Goal: Information Seeking & Learning: Learn about a topic

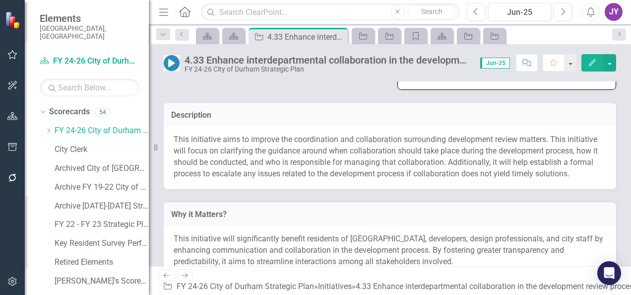
scroll to position [186, 0]
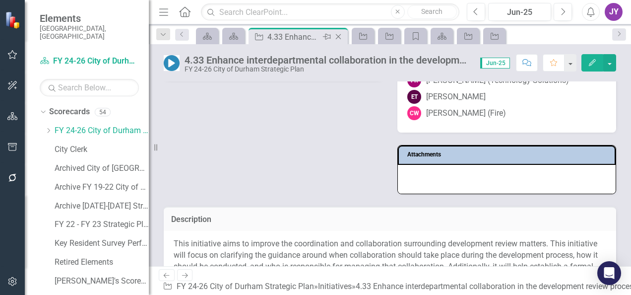
click at [342, 38] on icon "Close" at bounding box center [338, 37] width 10 height 8
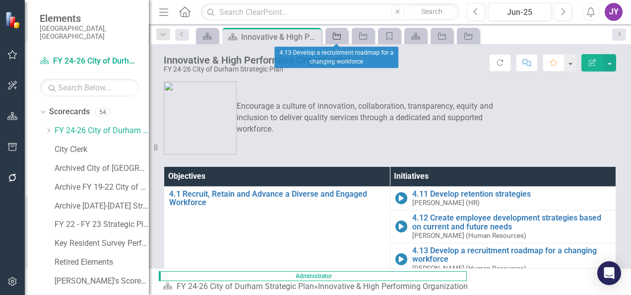
click at [342, 38] on icon "Initiative" at bounding box center [337, 36] width 10 height 8
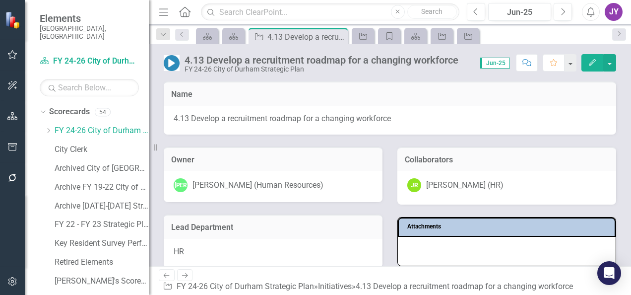
click at [0, 0] on icon "Close" at bounding box center [0, 0] width 0 height 0
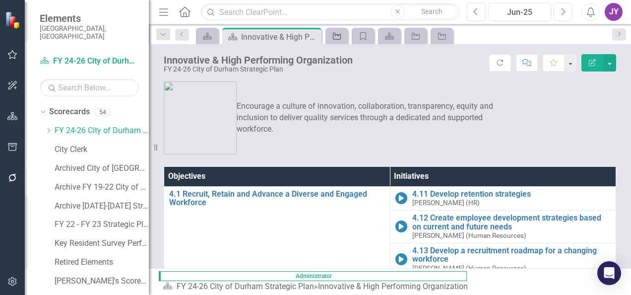
click at [342, 38] on link "Initiative" at bounding box center [336, 36] width 17 height 12
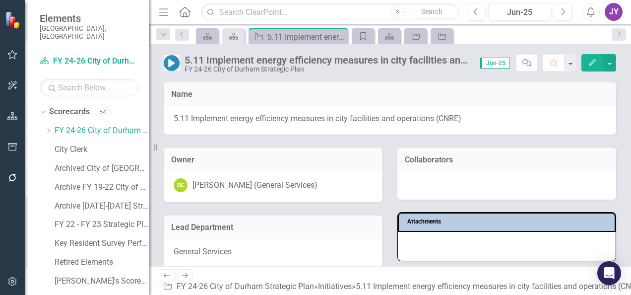
click at [0, 0] on icon "Close" at bounding box center [0, 0] width 0 height 0
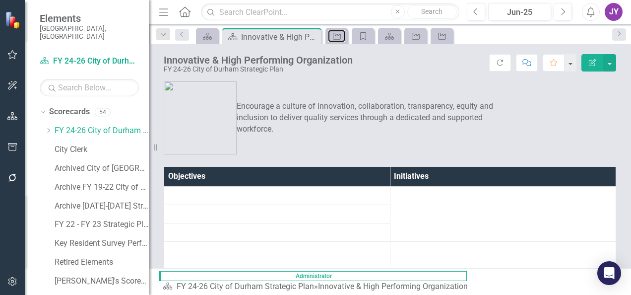
click at [342, 38] on link "Initiative" at bounding box center [336, 36] width 17 height 12
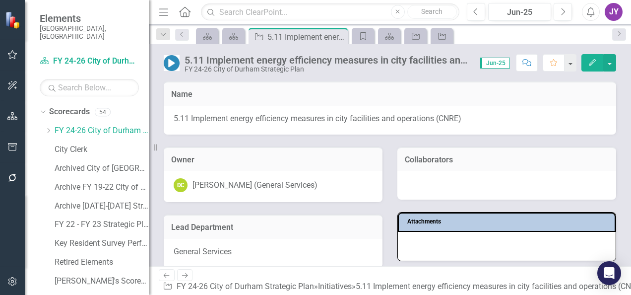
click at [0, 0] on icon "Close" at bounding box center [0, 0] width 0 height 0
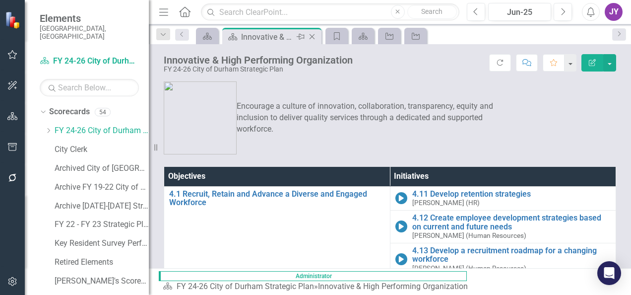
click at [317, 38] on div "Close" at bounding box center [312, 37] width 12 height 12
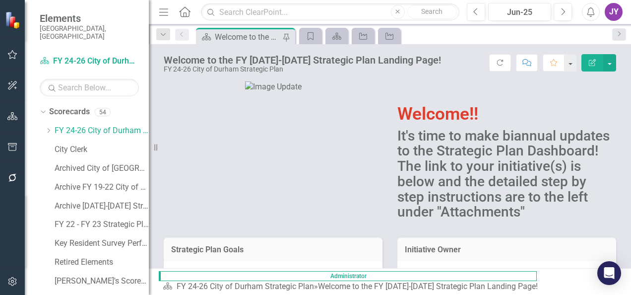
scroll to position [99, 0]
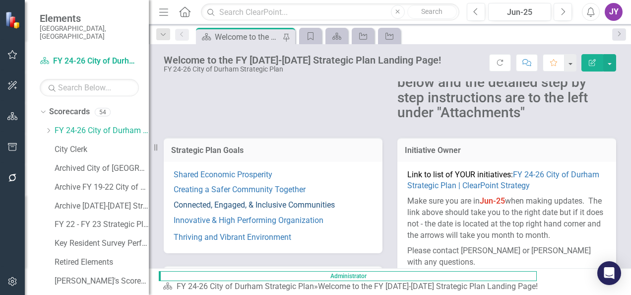
click at [276, 207] on link "Connected, Engaged, & Inclusive Communities" at bounding box center [254, 204] width 161 height 9
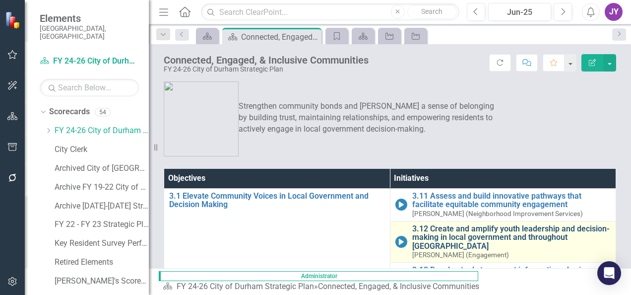
click at [412, 232] on link "3.12 Create and amplify youth leadership and decision-making in local governmen…" at bounding box center [511, 237] width 199 height 26
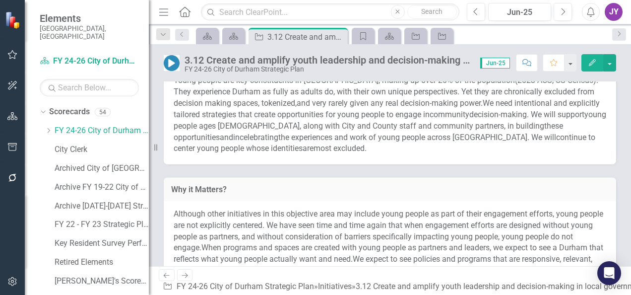
scroll to position [200, 0]
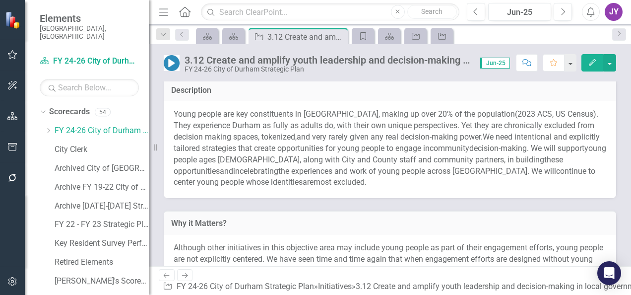
click at [235, 158] on span "young people ages [DEMOGRAPHIC_DATA]," at bounding box center [390, 153] width 432 height 21
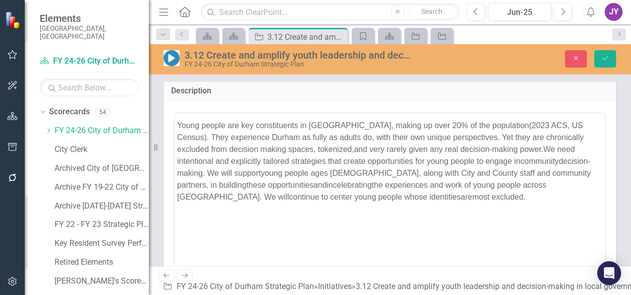
scroll to position [0, 0]
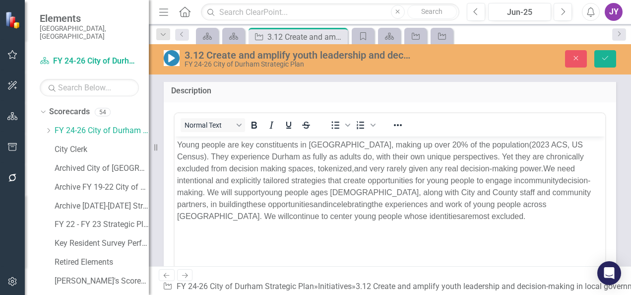
click at [246, 156] on span ". They experience Durham as fully as adults do, with their own unique perspecti…" at bounding box center [380, 162] width 407 height 20
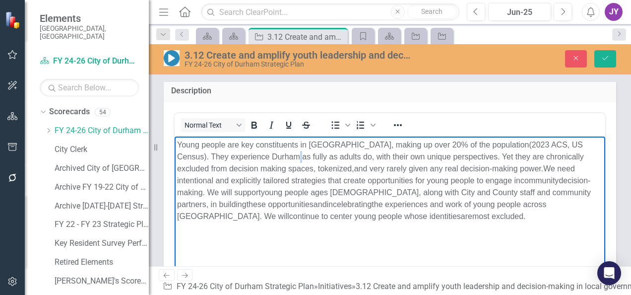
click at [246, 156] on span ". They experience Durham as fully as adults do, with their own unique perspecti…" at bounding box center [380, 162] width 407 height 20
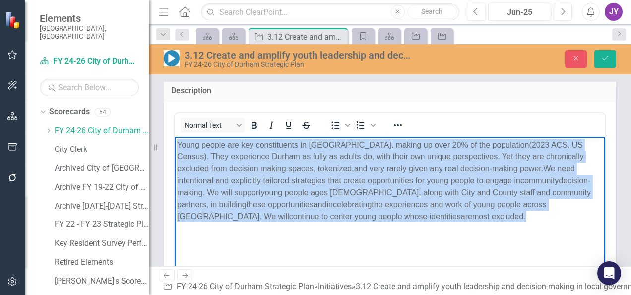
click at [246, 156] on span ". They experience Durham as fully as adults do, with their own unique perspecti…" at bounding box center [380, 162] width 407 height 20
copy p "Young people are key constituents in Durham, making up over 2 0 % of the popula…"
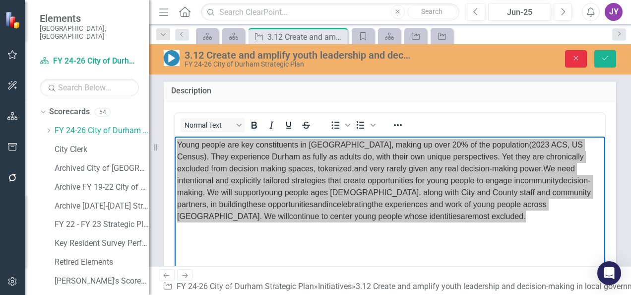
click at [571, 55] on icon "Close" at bounding box center [575, 58] width 9 height 7
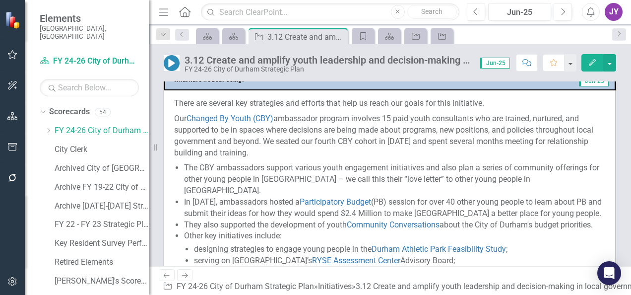
scroll to position [448, 0]
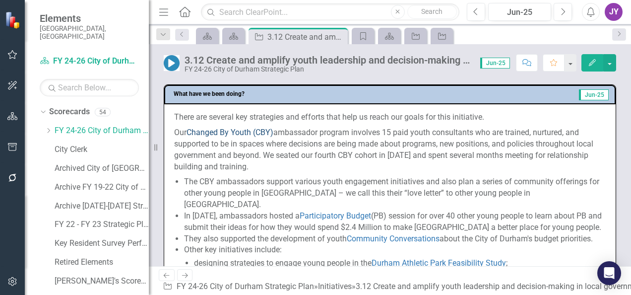
click at [244, 137] on link "Changed By Youth (CBY)" at bounding box center [229, 131] width 87 height 9
click at [245, 137] on link "Changed By Youth (CBY)" at bounding box center [229, 131] width 87 height 9
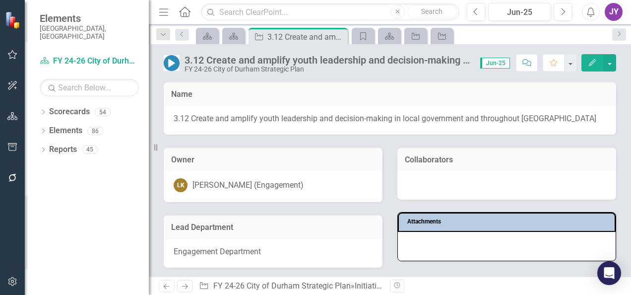
scroll to position [347, 0]
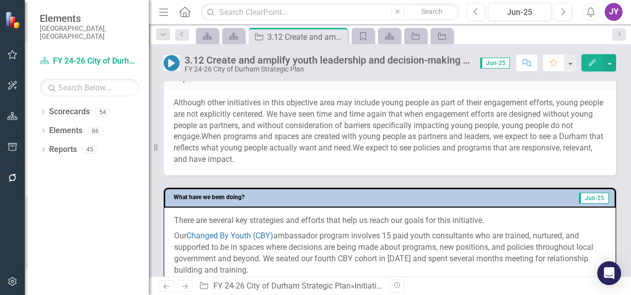
click at [157, 145] on div "Resize" at bounding box center [153, 147] width 8 height 295
drag, startPoint x: 157, startPoint y: 145, endPoint x: -2, endPoint y: 153, distance: 159.9
click at [0, 153] on html "Elements City of [GEOGRAPHIC_DATA], [GEOGRAPHIC_DATA] Scorecard FY 24-26 City o…" at bounding box center [315, 147] width 631 height 295
click at [171, 6] on div "Menu Home Search Close Search" at bounding box center [306, 11] width 300 height 19
click at [162, 7] on icon "Menu" at bounding box center [163, 11] width 13 height 10
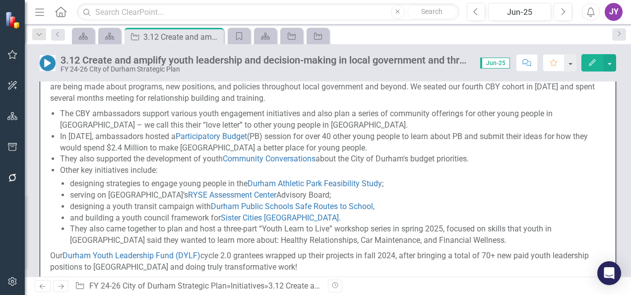
click at [100, 204] on li "designing a youth transit campaign with Durham Public Schools Safe Routes to Sc…" at bounding box center [338, 206] width 536 height 11
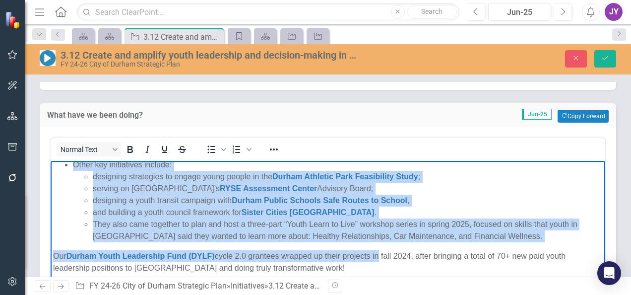
scroll to position [149, 0]
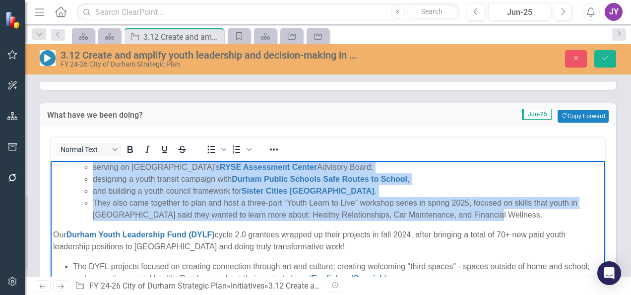
drag, startPoint x: 54, startPoint y: 169, endPoint x: 501, endPoint y: 212, distance: 449.8
click at [501, 212] on body "There are several key strategies and efforts that help us reach our goals for t…" at bounding box center [328, 237] width 554 height 453
copy body "Lorem ips dolorsi ame consectetu adi elitsed doei temp in utlab etd magna ali e…"
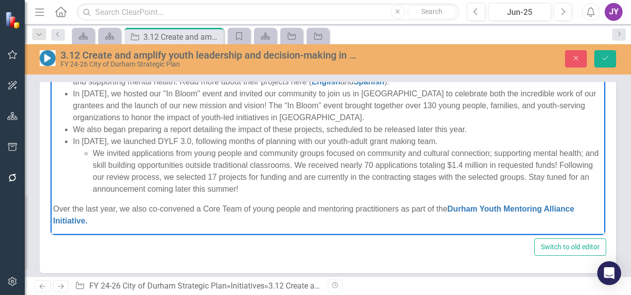
scroll to position [230, 0]
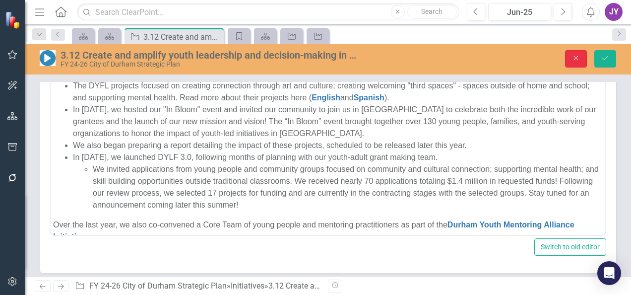
click at [574, 64] on button "Close" at bounding box center [576, 58] width 22 height 17
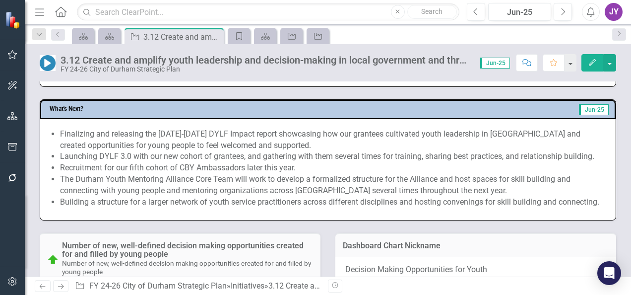
scroll to position [841, 0]
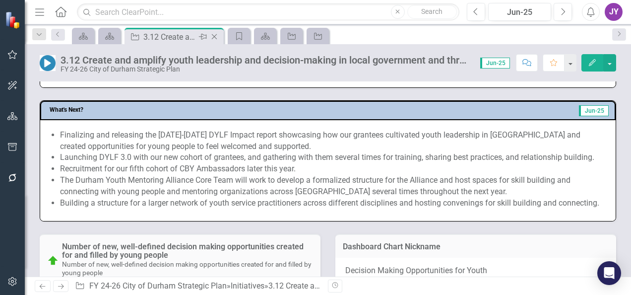
click at [215, 36] on icon at bounding box center [214, 36] width 5 height 5
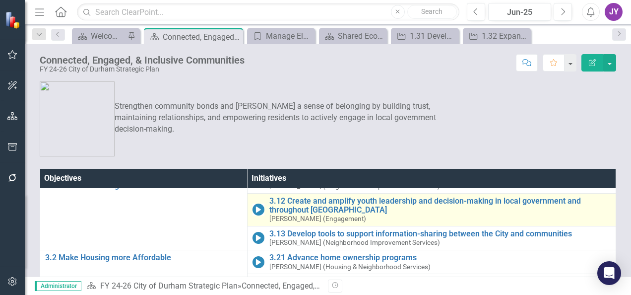
scroll to position [30, 0]
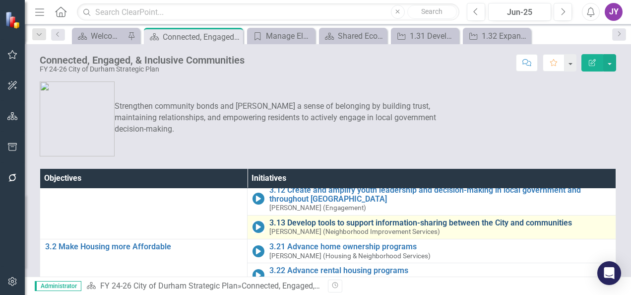
click at [359, 222] on link "3.13 Develop tools to support information-sharing between the City and communit…" at bounding box center [439, 222] width 341 height 9
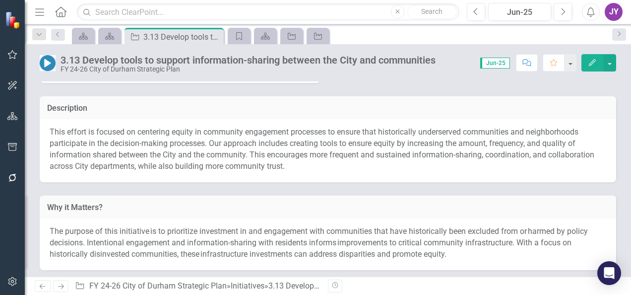
scroll to position [198, 0]
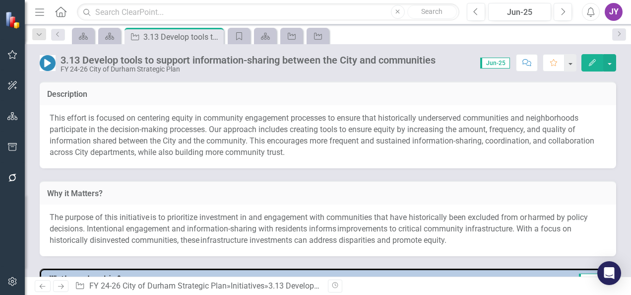
click at [182, 147] on p "This effort is focused on centering equity in community engagement processes to…" at bounding box center [328, 135] width 556 height 45
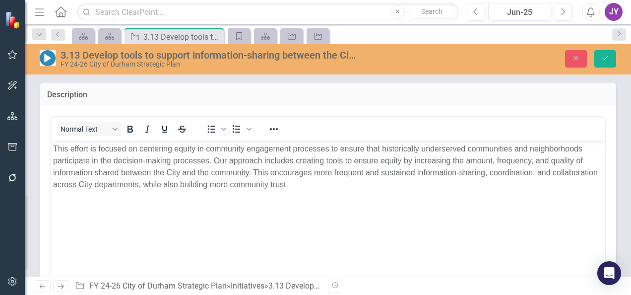
scroll to position [0, 0]
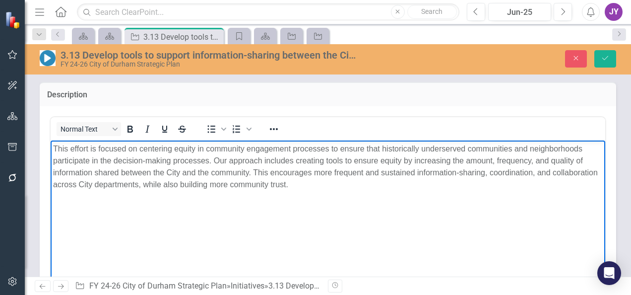
click at [189, 166] on p "This effort is focused on centering equity in community engagement processes to…" at bounding box center [327, 166] width 549 height 48
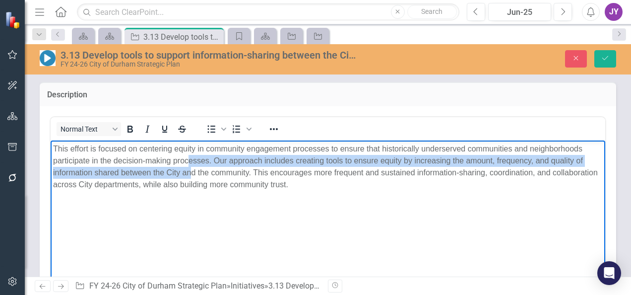
click at [190, 167] on p "This effort is focused on centering equity in community engagement processes to…" at bounding box center [327, 166] width 549 height 48
click at [191, 168] on p "This effort is focused on centering equity in community engagement processes to…" at bounding box center [327, 166] width 549 height 48
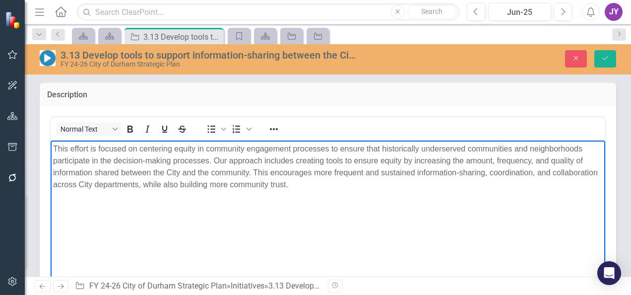
click at [196, 169] on p "This effort is focused on centering equity in community engagement processes to…" at bounding box center [327, 166] width 549 height 48
click at [196, 170] on p "This effort is focused on centering equity in community engagement processes to…" at bounding box center [327, 166] width 549 height 48
click at [196, 171] on p "This effort is focused on centering equity in community engagement processes to…" at bounding box center [327, 166] width 549 height 48
click at [186, 159] on p "This effort is focused on centering equity in community engagement processes to…" at bounding box center [327, 166] width 549 height 48
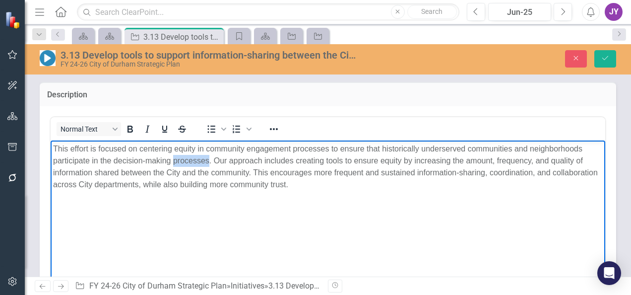
click at [186, 159] on p "This effort is focused on centering equity in community engagement processes to…" at bounding box center [327, 166] width 549 height 48
copy p "This effort is focused on centering equity in community engagement processes to…"
click at [574, 60] on icon "Close" at bounding box center [575, 58] width 9 height 7
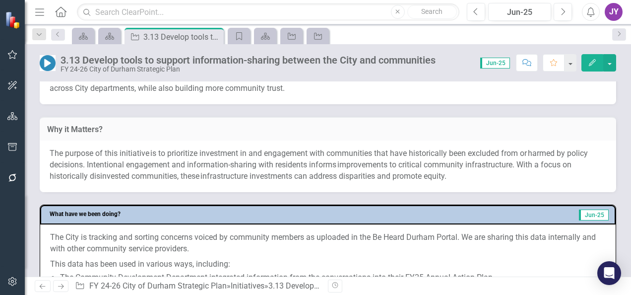
scroll to position [347, 0]
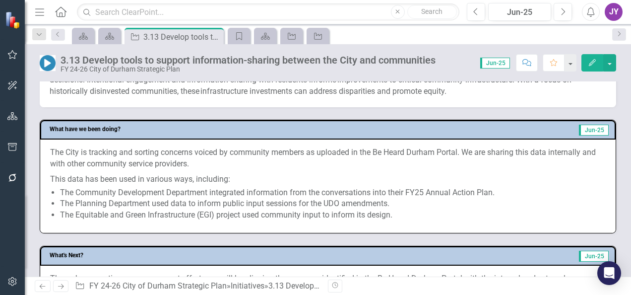
click at [274, 165] on p "The City is tracking and sorting concerns voiced by community members as upload…" at bounding box center [327, 159] width 555 height 25
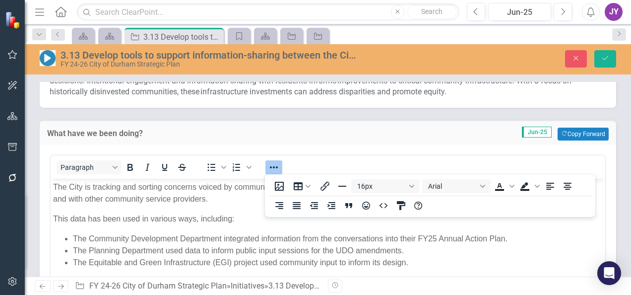
scroll to position [0, 0]
click at [214, 201] on p "The City is tracking and sorting concerns voiced by community members as upload…" at bounding box center [327, 193] width 549 height 24
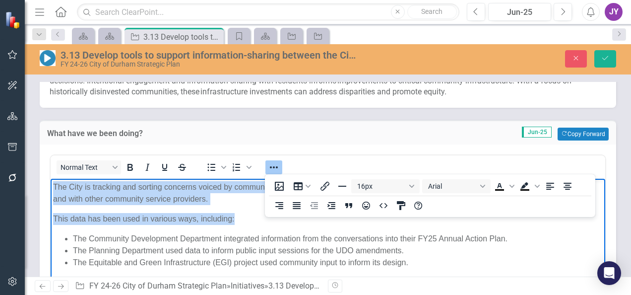
copy body "The City is tracking and sorting concerns voiced by community members as upload…"
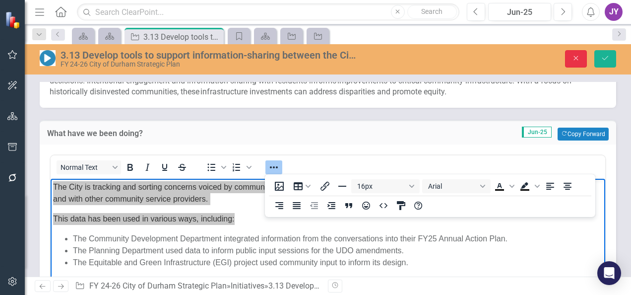
click at [581, 63] on button "Close" at bounding box center [576, 58] width 22 height 17
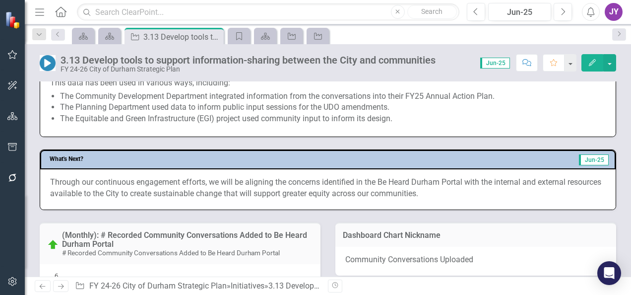
scroll to position [446, 0]
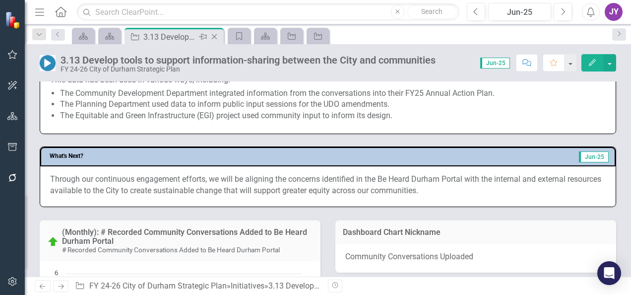
click at [214, 34] on icon "Close" at bounding box center [214, 37] width 10 height 8
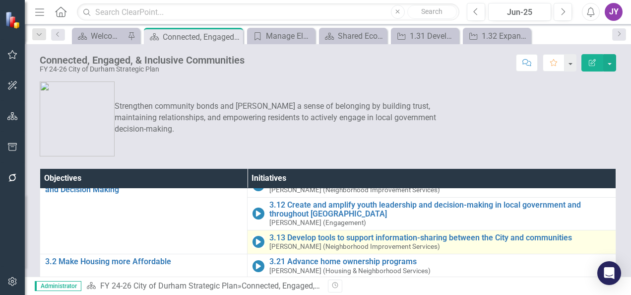
scroll to position [30, 0]
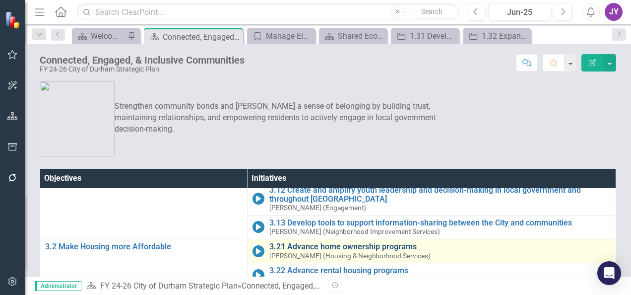
click at [327, 242] on link "3.21 Advance home ownership programs" at bounding box center [439, 246] width 341 height 9
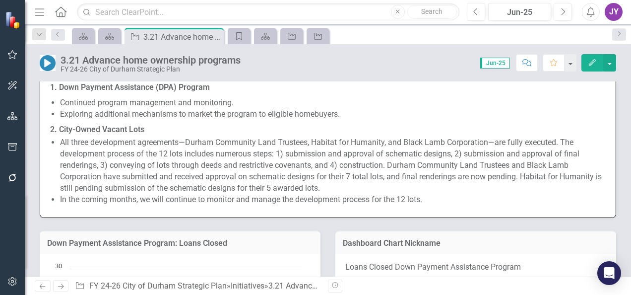
scroll to position [645, 0]
